Goal: Task Accomplishment & Management: Manage account settings

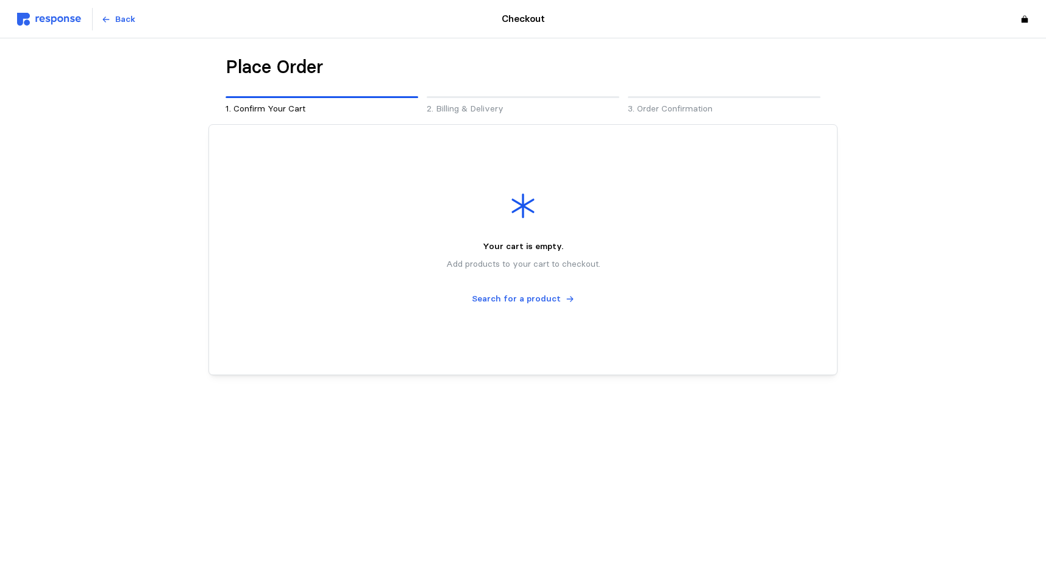
click at [52, 21] on img at bounding box center [49, 19] width 64 height 13
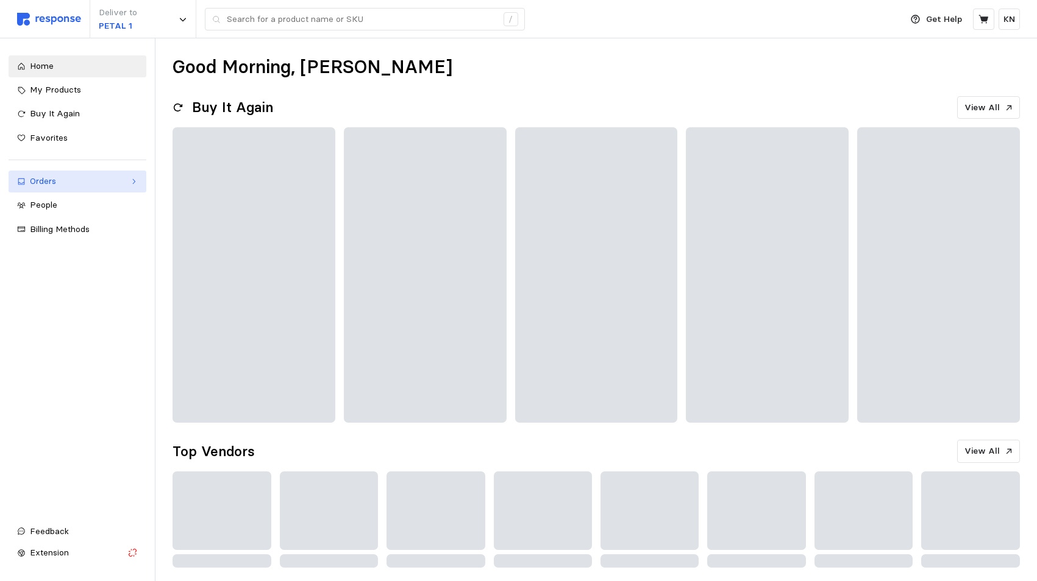
click at [54, 183] on div "Orders" at bounding box center [77, 181] width 95 height 13
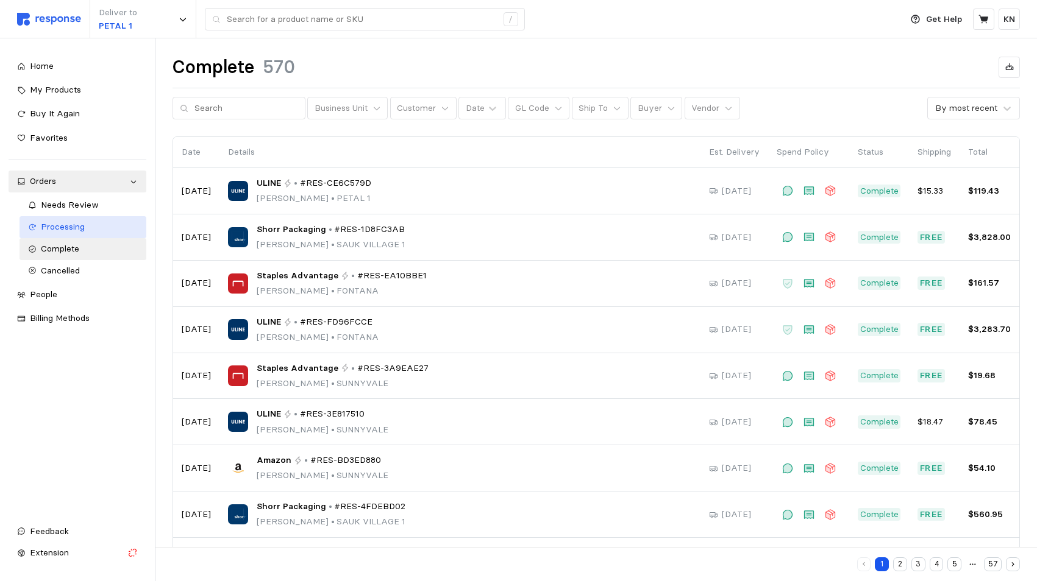
click at [74, 225] on span "Processing" at bounding box center [63, 226] width 44 height 11
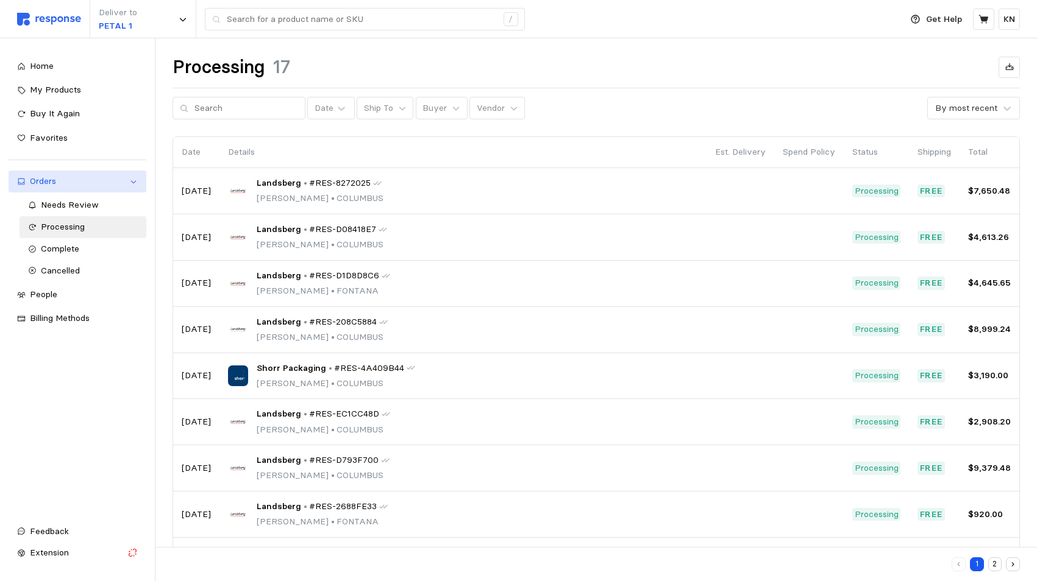
click at [36, 181] on div "Orders" at bounding box center [77, 181] width 95 height 13
click at [51, 184] on div "Orders" at bounding box center [77, 181] width 95 height 13
click at [67, 208] on span "Needs Review" at bounding box center [70, 204] width 58 height 11
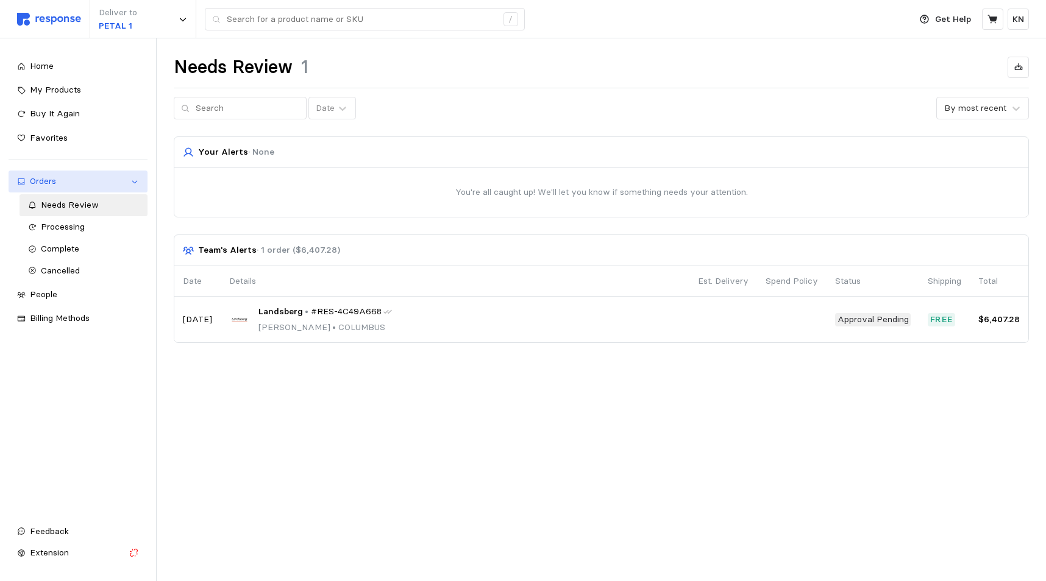
click at [56, 177] on div "Orders" at bounding box center [78, 181] width 96 height 13
click at [41, 183] on div "Orders" at bounding box center [78, 181] width 96 height 13
click at [65, 225] on span "Processing" at bounding box center [63, 226] width 44 height 11
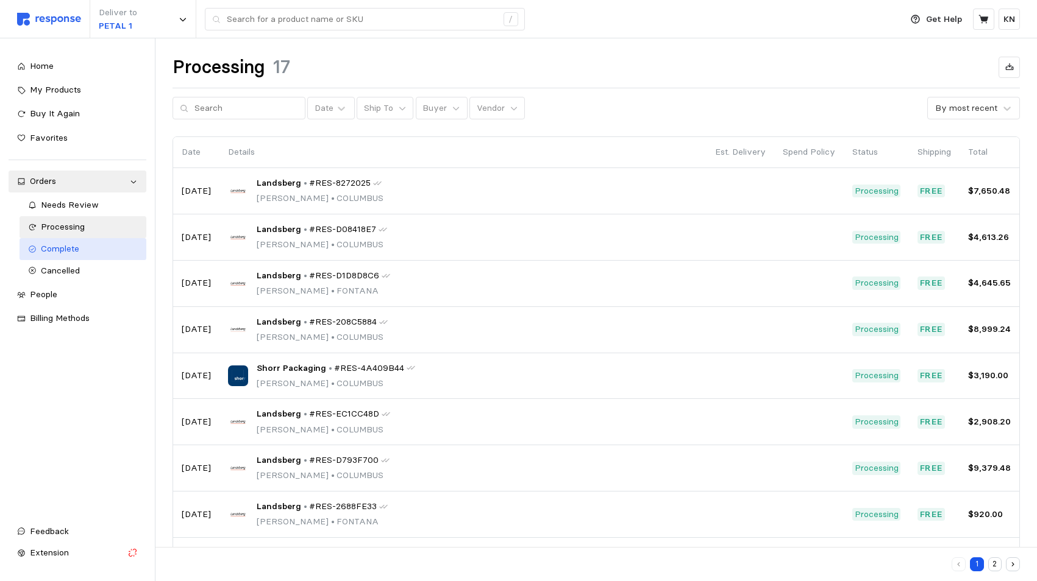
click at [61, 253] on span "Complete" at bounding box center [60, 248] width 38 height 11
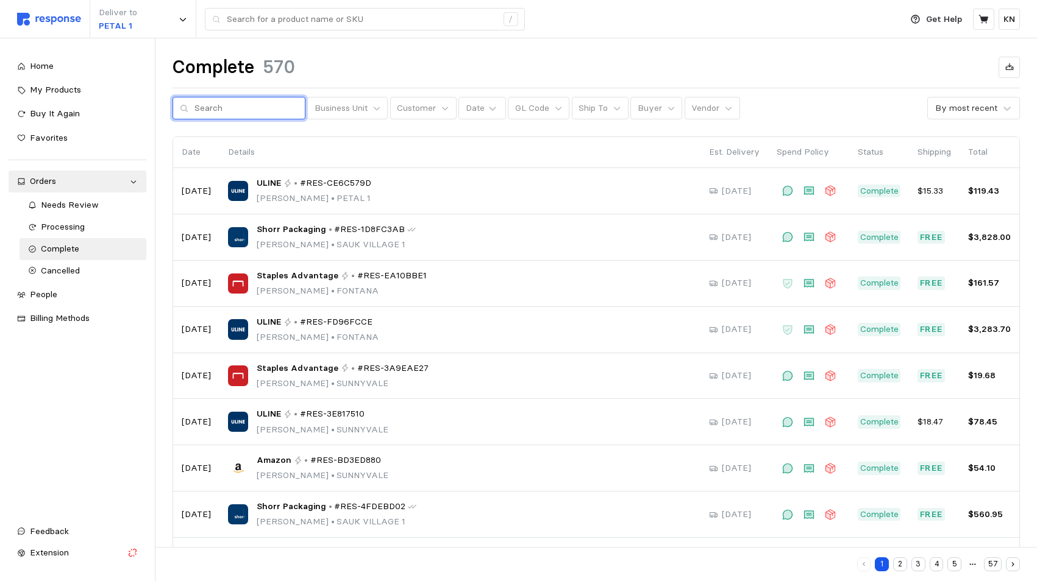
click at [253, 101] on input "text" at bounding box center [246, 108] width 104 height 22
type input "ce6c579d"
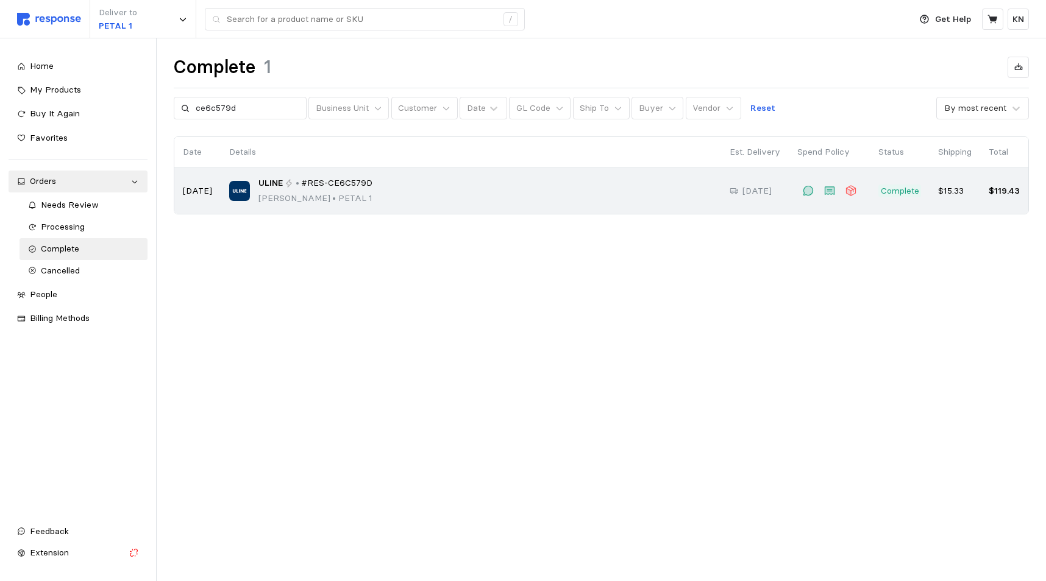
click at [902, 191] on p "Complete" at bounding box center [900, 191] width 38 height 13
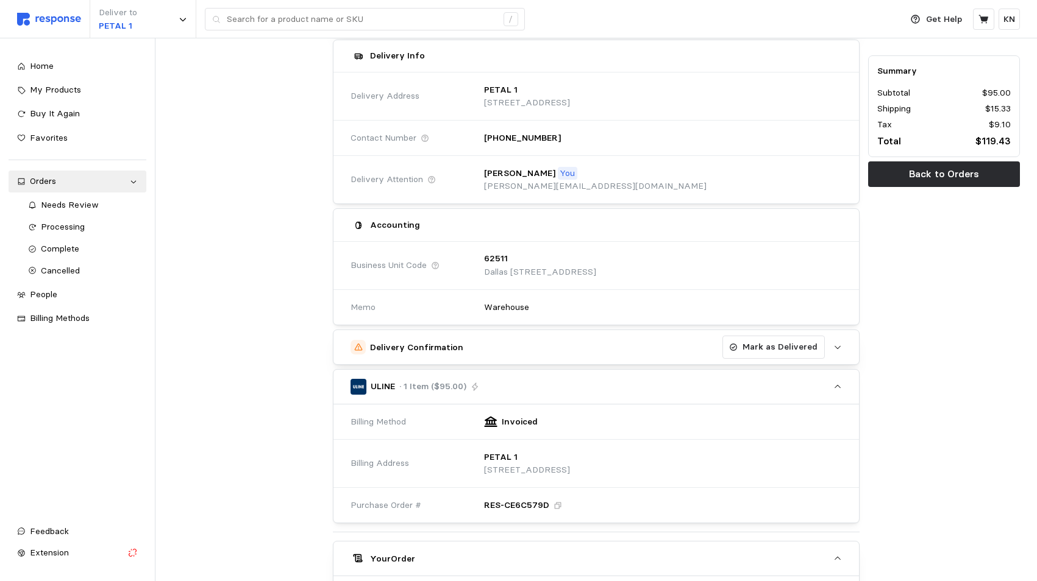
scroll to position [183, 0]
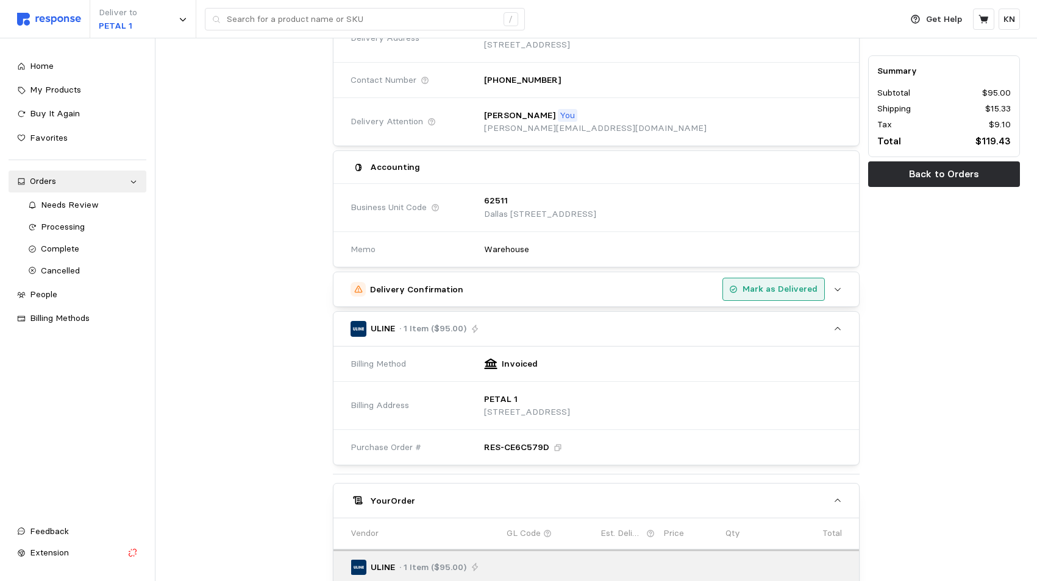
click at [803, 289] on p "Mark as Delivered" at bounding box center [779, 289] width 75 height 13
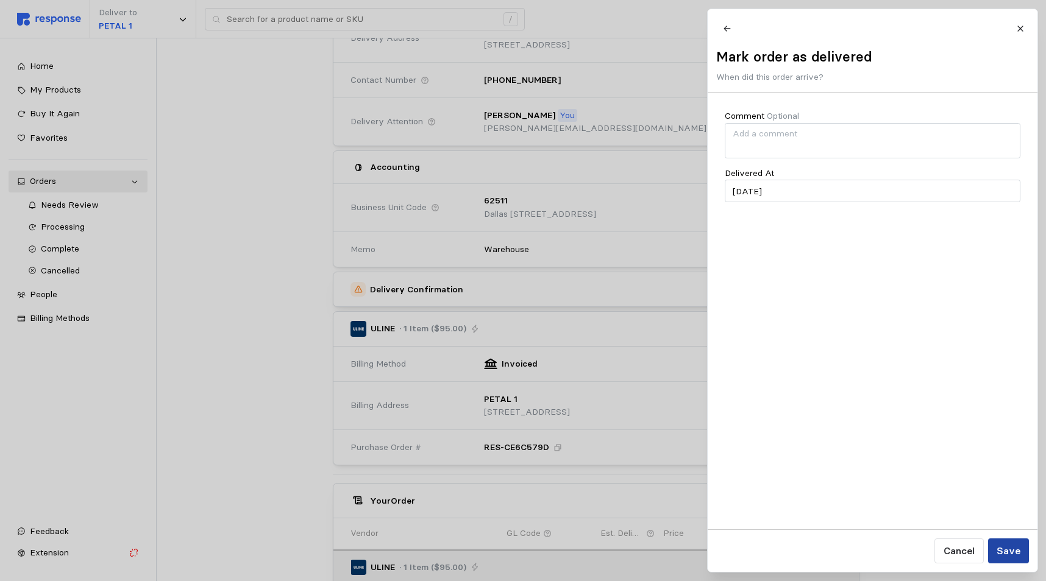
click at [1010, 553] on p "Save" at bounding box center [1008, 551] width 24 height 15
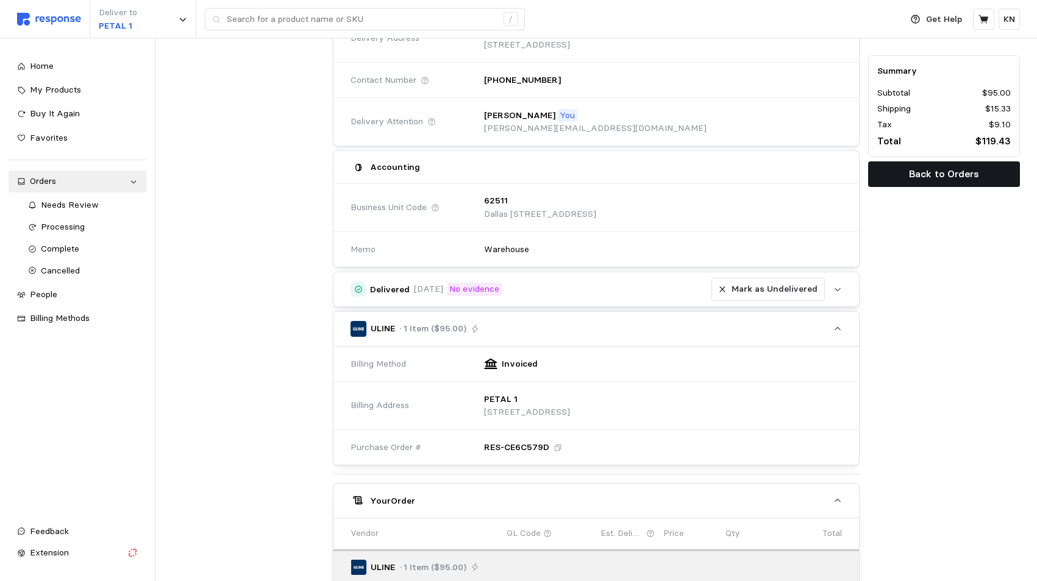
click at [947, 178] on p "Back to Orders" at bounding box center [944, 173] width 70 height 15
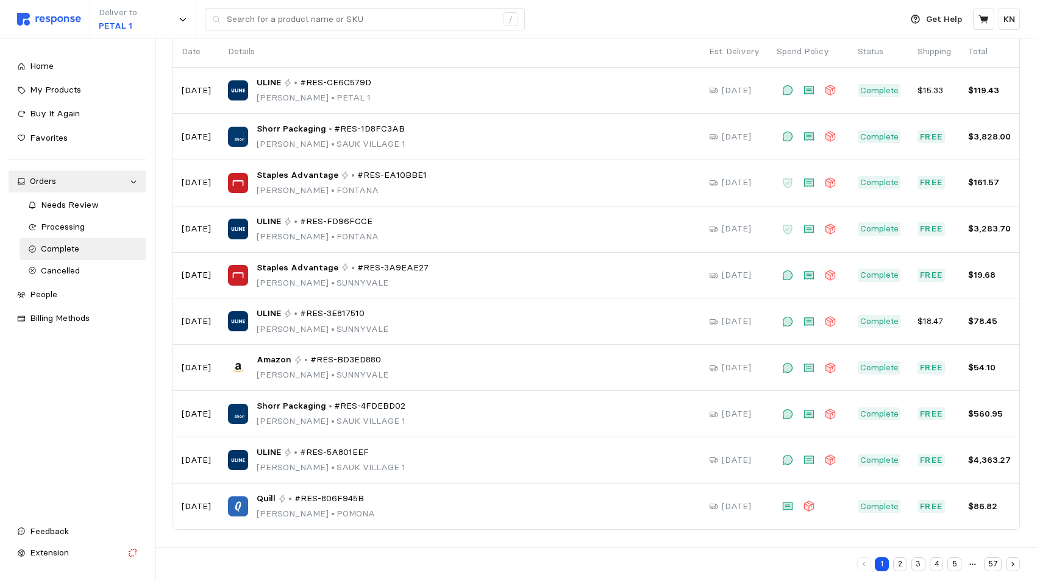
scroll to position [101, 0]
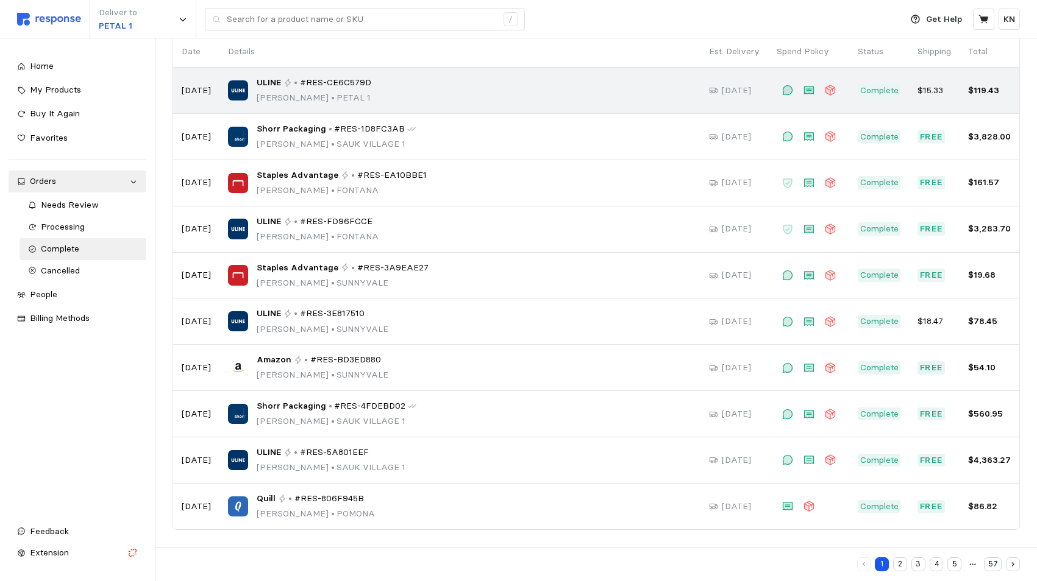
click at [886, 91] on p "Complete" at bounding box center [879, 90] width 38 height 13
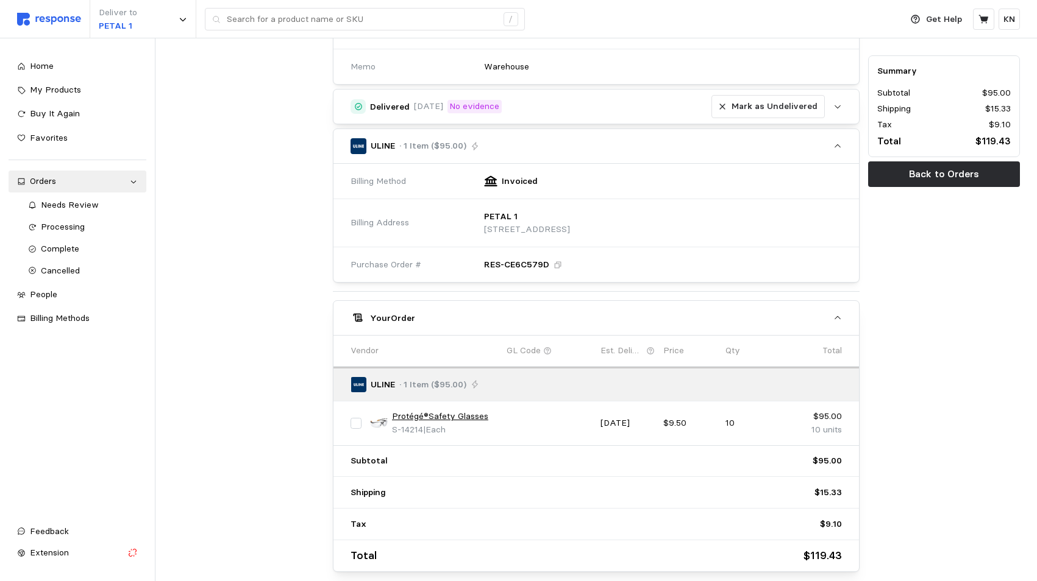
scroll to position [425, 0]
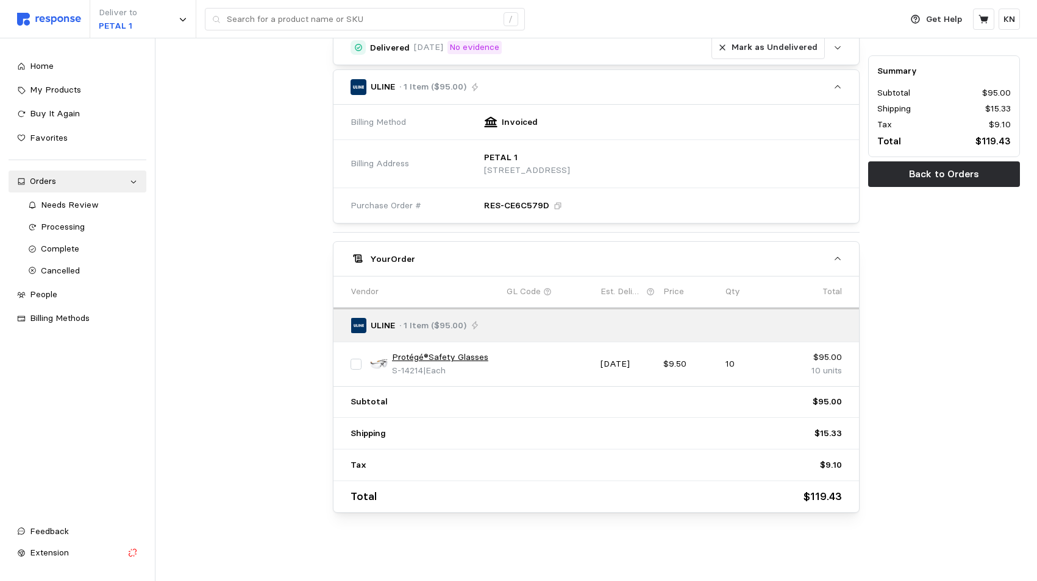
click at [902, 388] on div "Summary Subtotal $95.00 Shipping $15.33 Tax $9.10 Total $119.43 Back to Orders" at bounding box center [943, 98] width 160 height 837
click at [198, 355] on div at bounding box center [248, 98] width 160 height 837
click at [950, 324] on div "Summary Subtotal $95.00 Shipping $15.33 Tax $9.10 Total $119.43 Back to Orders" at bounding box center [943, 98] width 160 height 837
drag, startPoint x: 233, startPoint y: 480, endPoint x: 256, endPoint y: 466, distance: 26.8
click at [233, 480] on div at bounding box center [248, 98] width 160 height 837
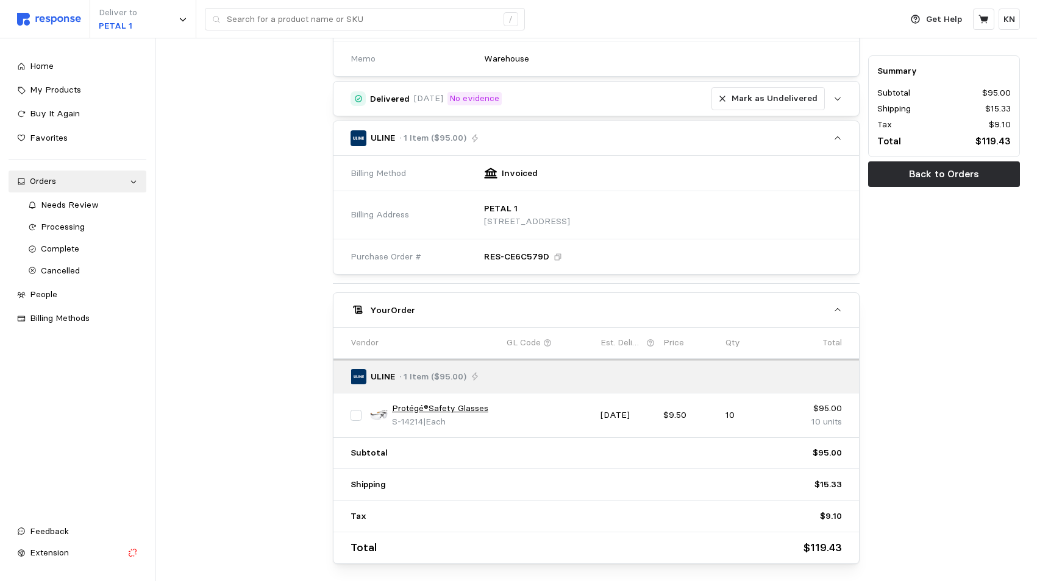
scroll to position [369, 0]
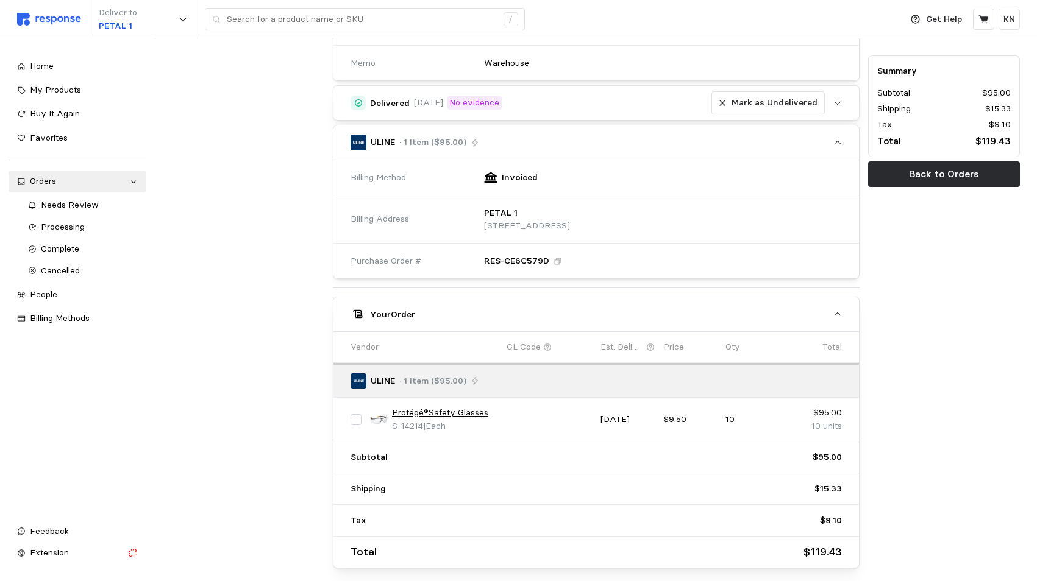
click at [52, 492] on div "Home My Products Buy It Again Favorites Orders Needs Review Processing Complete…" at bounding box center [78, 283] width 138 height 457
click at [291, 346] on div at bounding box center [248, 154] width 160 height 837
